Goal: Answer question/provide support: Share knowledge or assist other users

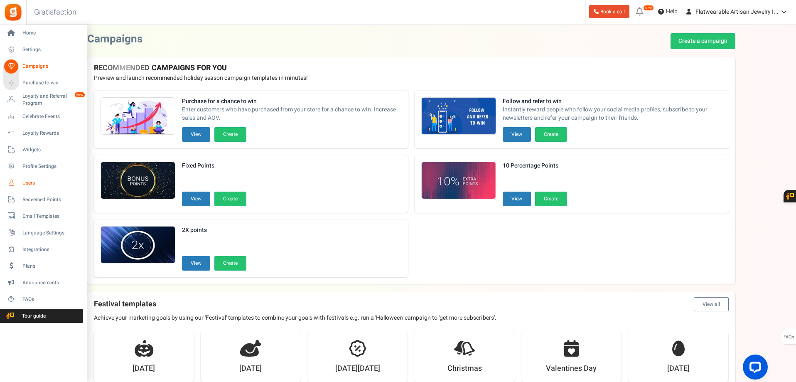
click at [31, 188] on link "Users" at bounding box center [43, 183] width 80 height 14
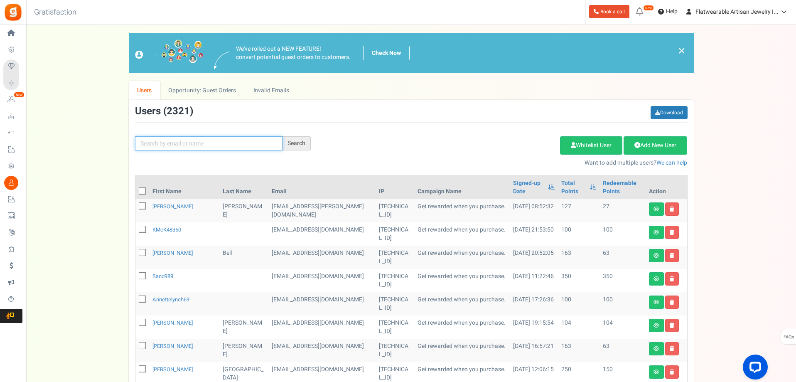
click at [261, 143] on input "text" at bounding box center [208, 143] width 147 height 14
type input "[PERSON_NAME]"
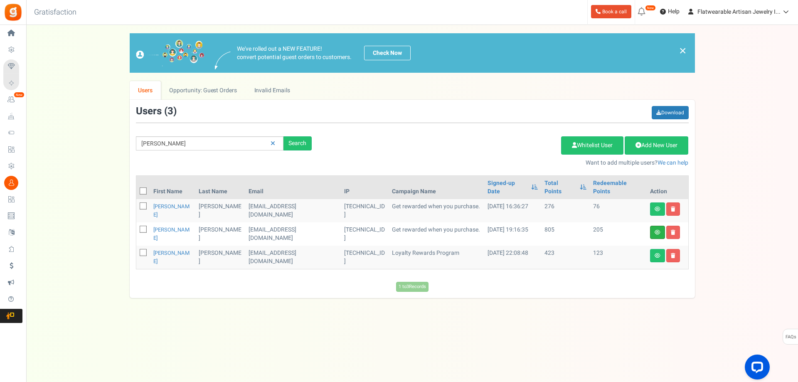
click at [659, 226] on link at bounding box center [657, 232] width 15 height 13
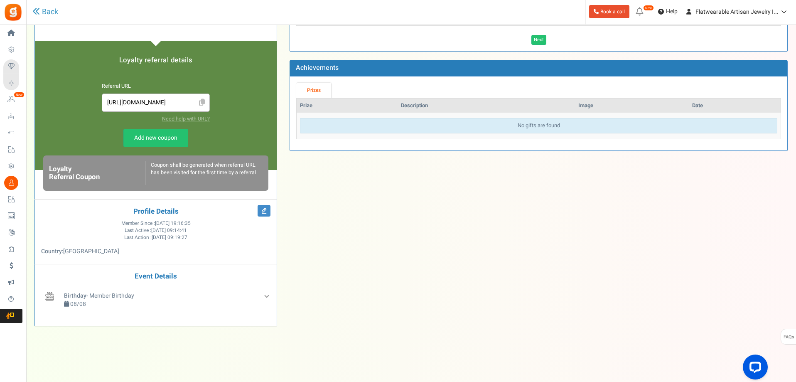
scroll to position [184, 0]
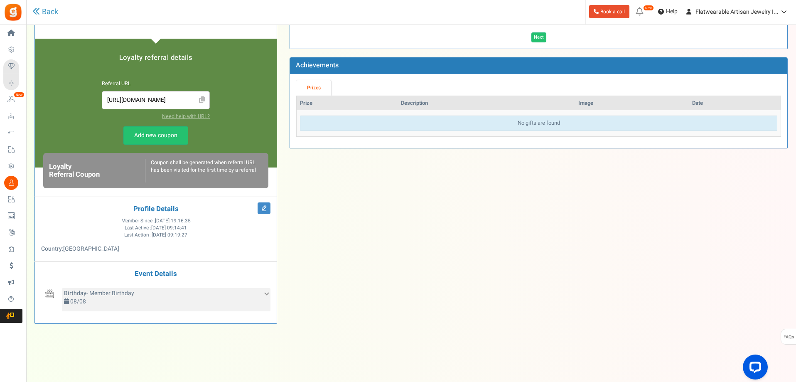
click at [265, 296] on div "Birthday - Member Birthday 08/08" at bounding box center [166, 299] width 209 height 23
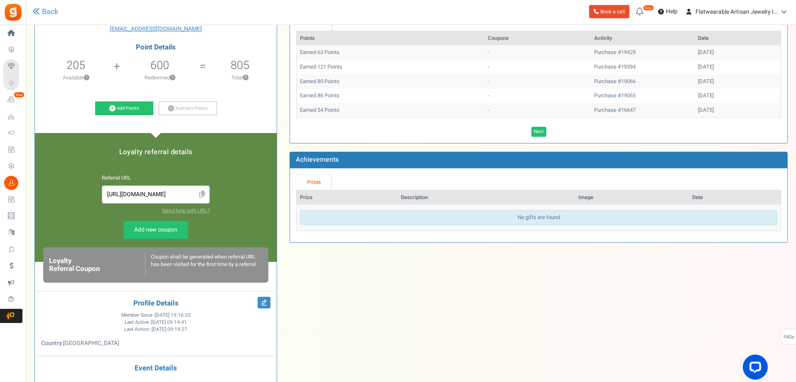
scroll to position [59, 0]
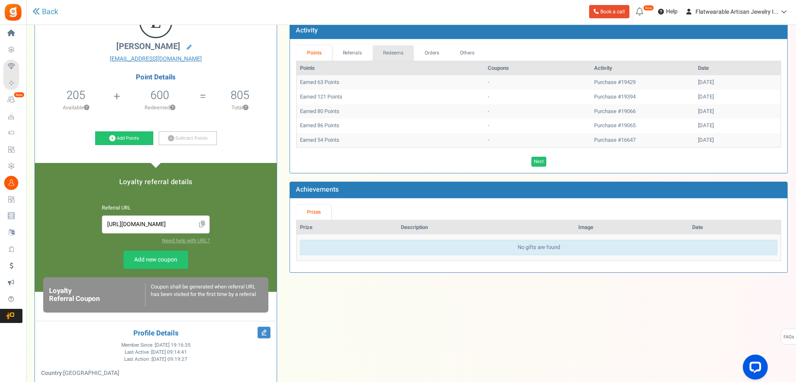
click at [387, 52] on link "Redeems" at bounding box center [394, 52] width 42 height 15
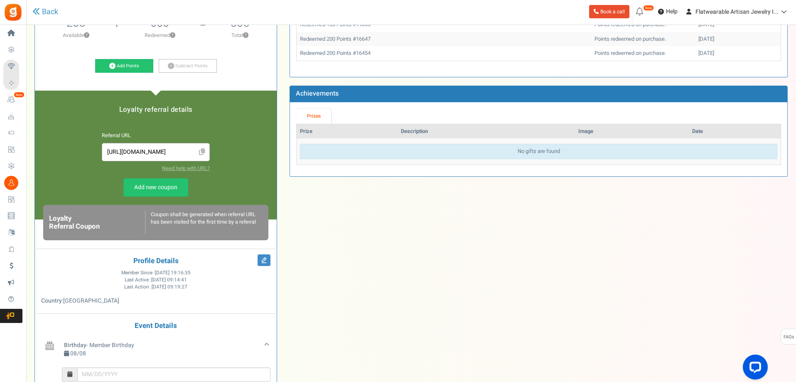
scroll to position [56, 0]
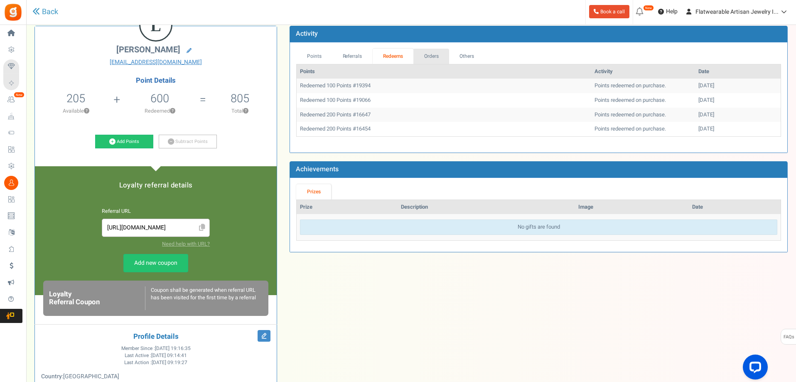
click at [432, 56] on link "Orders" at bounding box center [431, 56] width 36 height 15
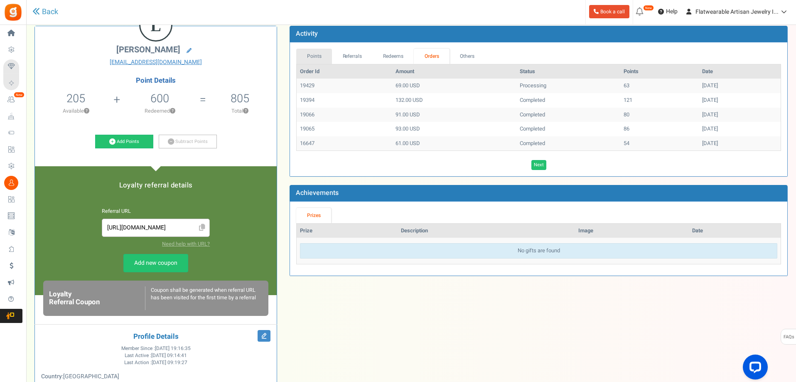
click at [312, 58] on link "Points" at bounding box center [314, 56] width 36 height 15
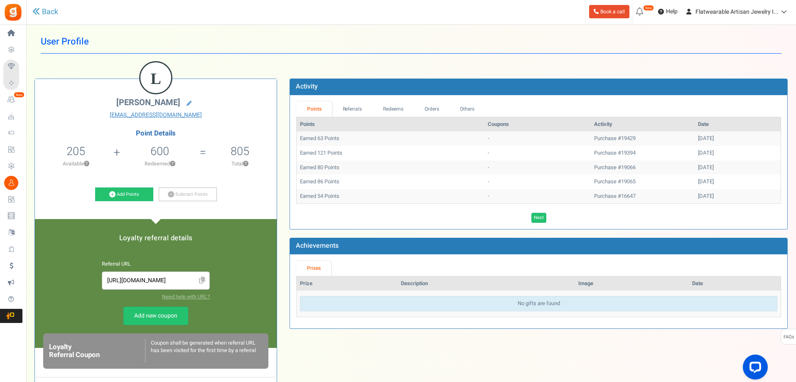
scroll to position [0, 0]
